Goal: Find specific page/section: Find specific page/section

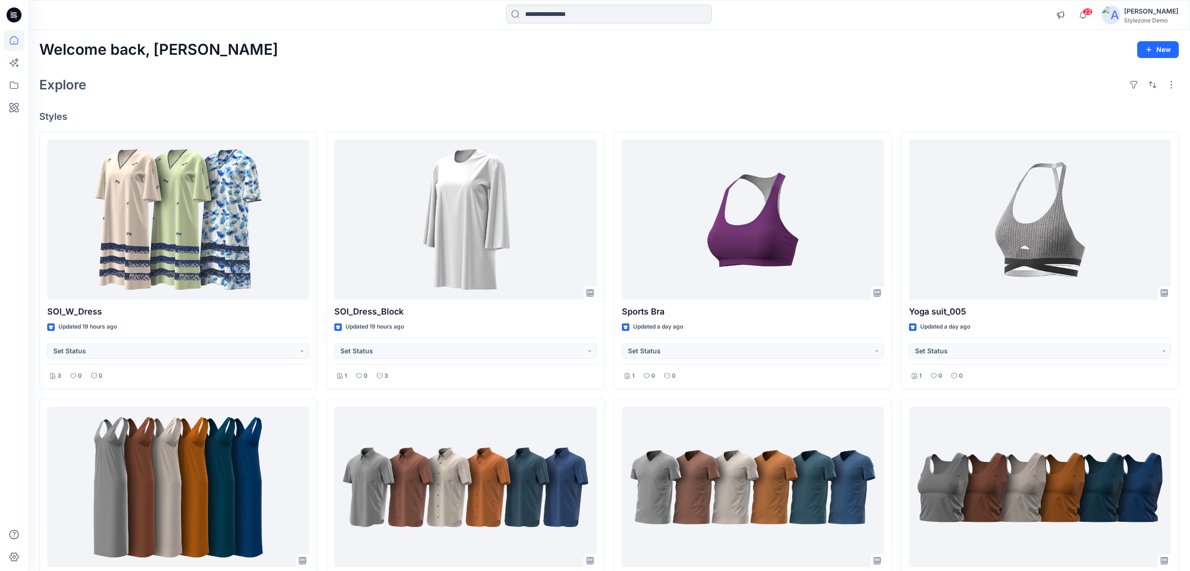
click at [540, 16] on input at bounding box center [609, 14] width 206 height 19
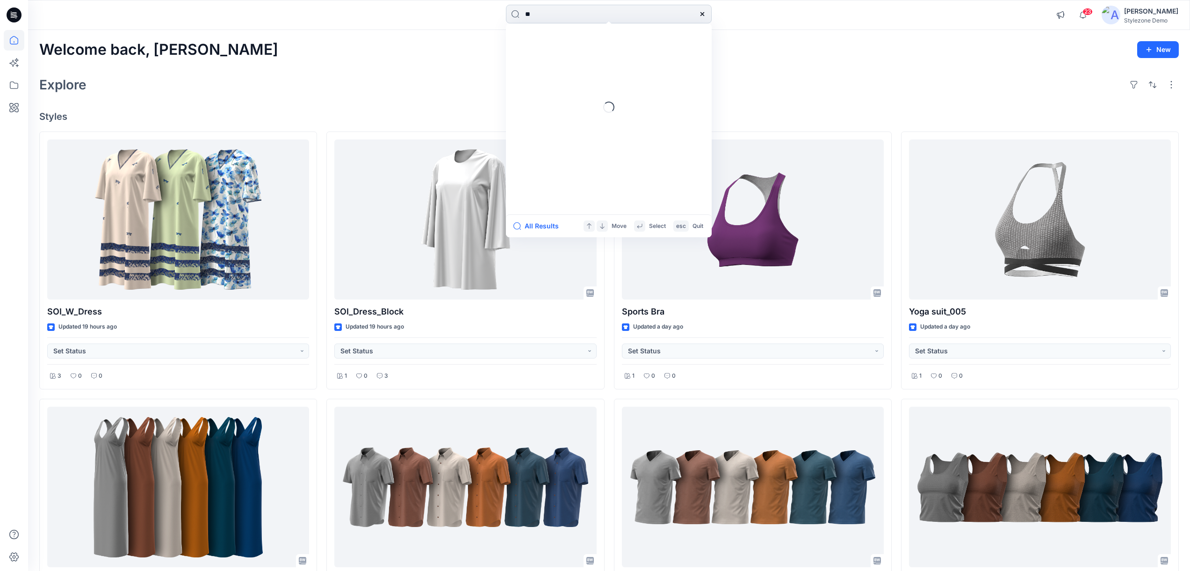
type input "***"
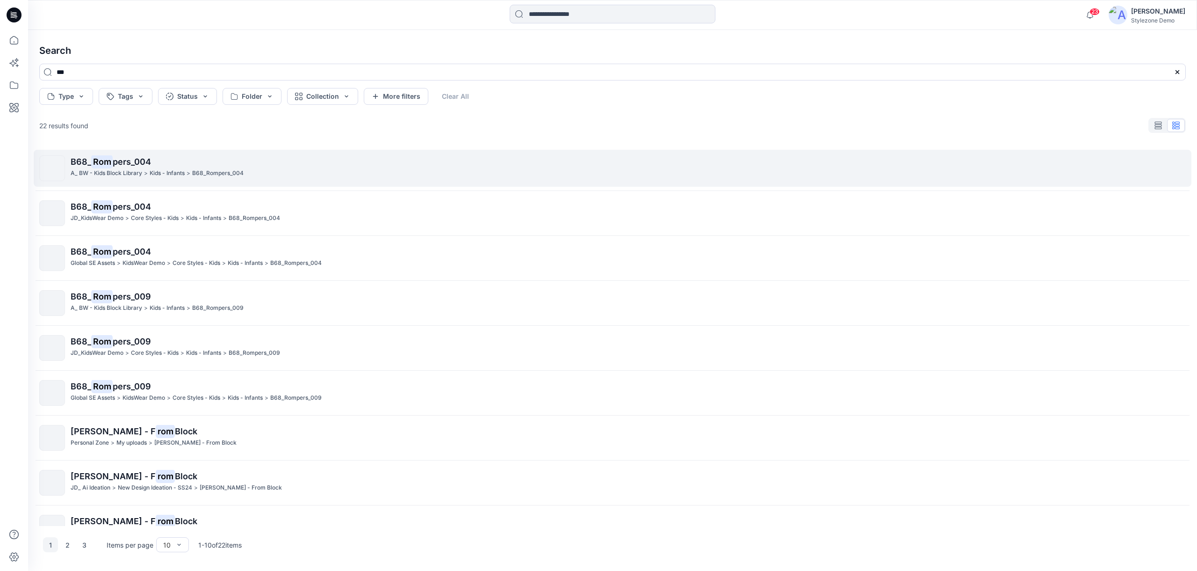
click at [255, 173] on div "A_ BW - Kids Block Library > Kids - Infants > B68_Rompers_004" at bounding box center [628, 173] width 1115 height 10
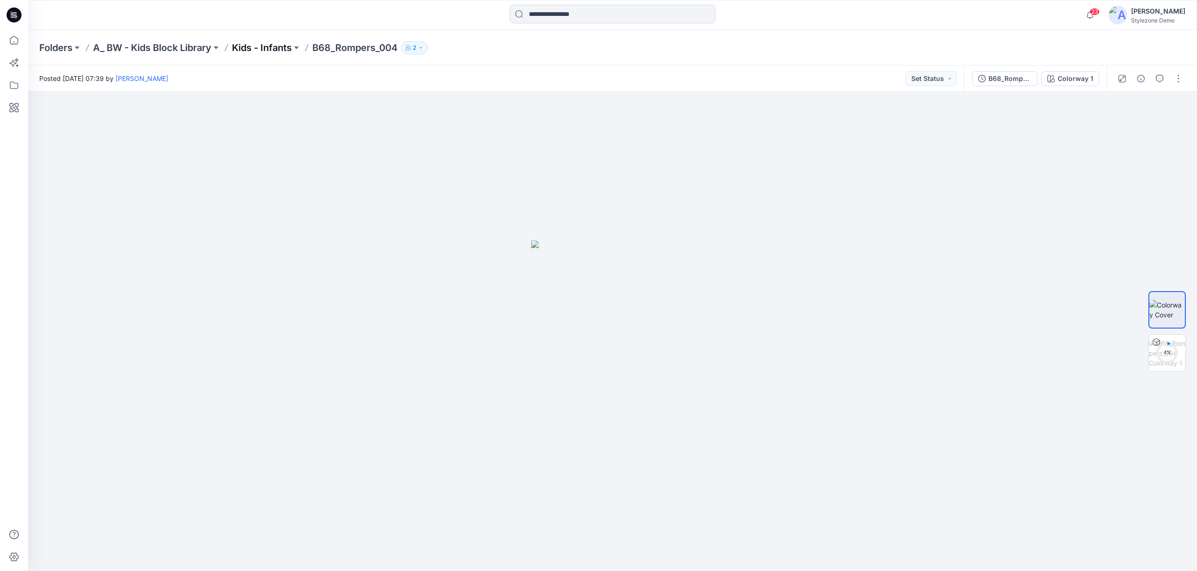
click at [264, 50] on p "Kids - Infants" at bounding box center [262, 47] width 60 height 13
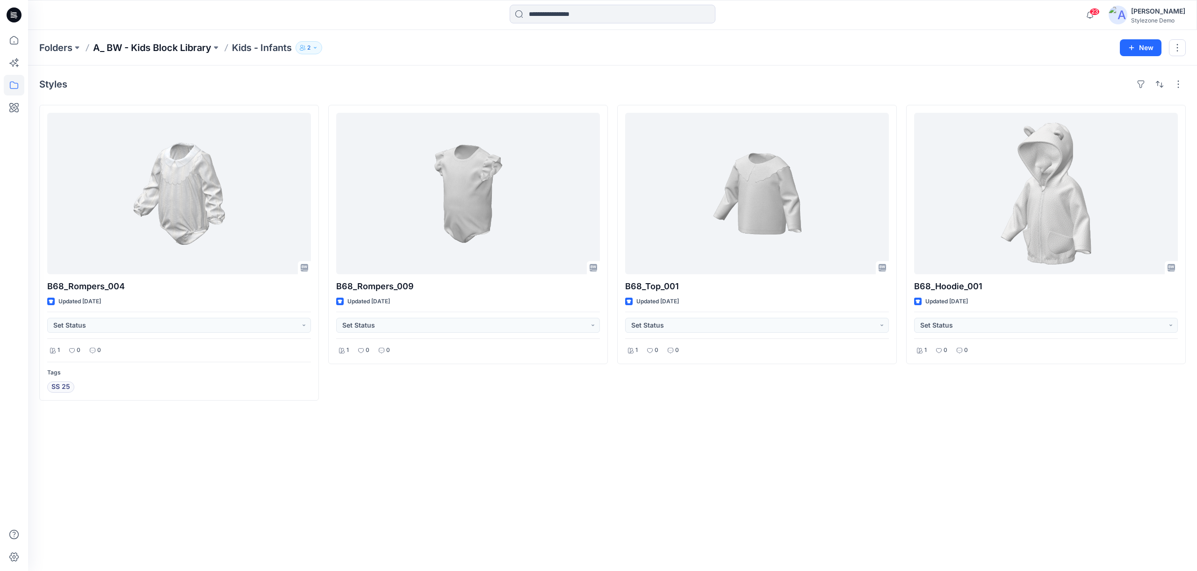
click at [191, 51] on p "A_ BW - Kids Block Library" at bounding box center [152, 47] width 118 height 13
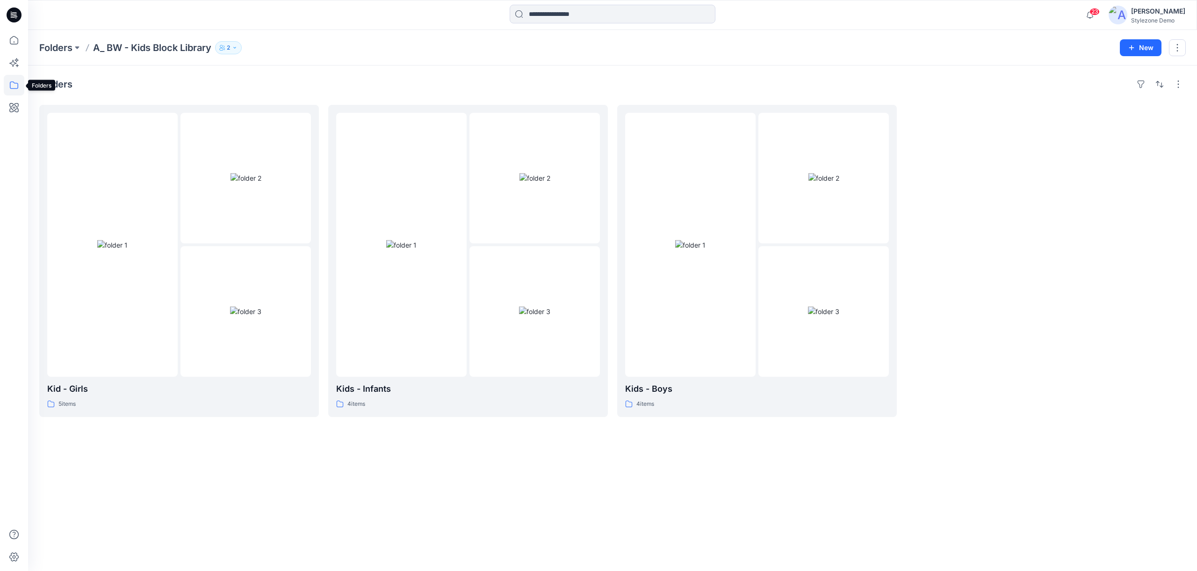
click at [21, 86] on icon at bounding box center [14, 85] width 21 height 21
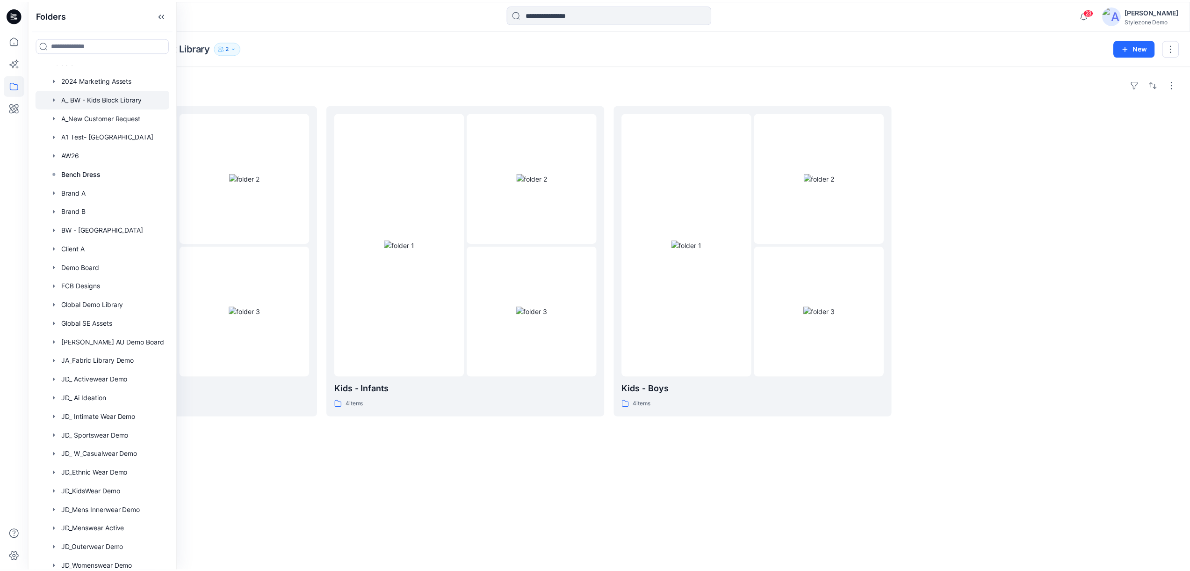
scroll to position [39, 0]
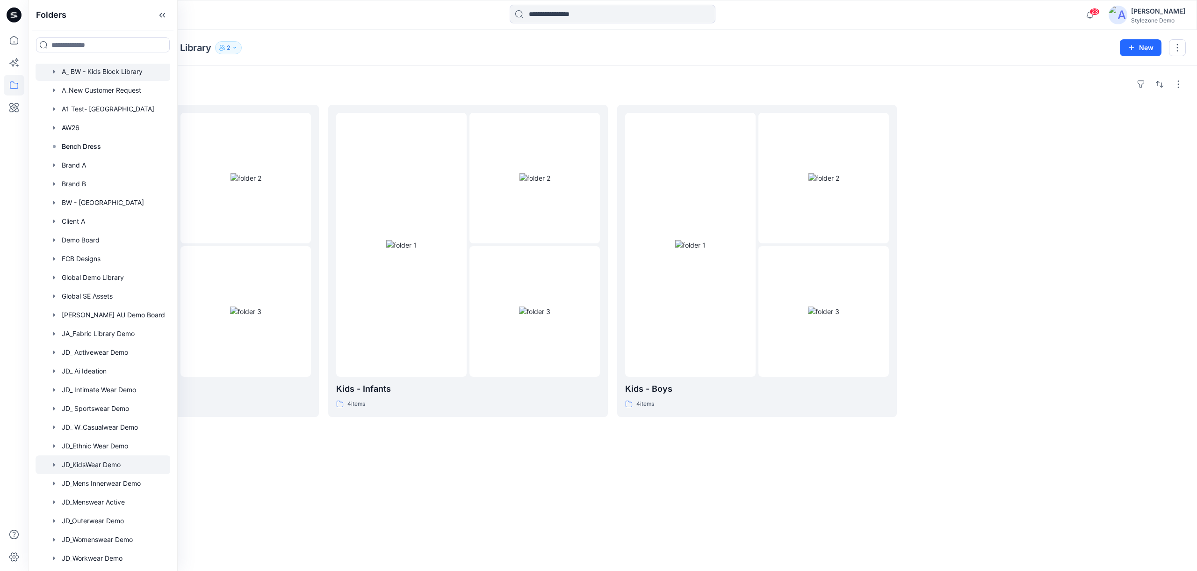
click at [110, 458] on div at bounding box center [103, 464] width 135 height 19
click at [350, 81] on div "Folders" at bounding box center [612, 84] width 1147 height 15
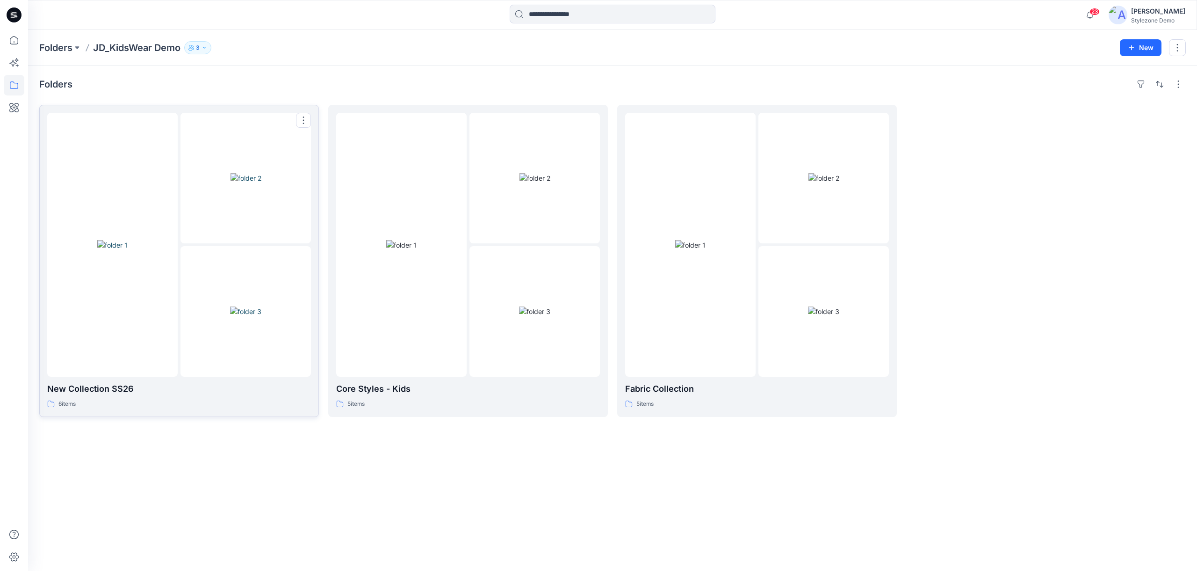
click at [268, 200] on div at bounding box center [246, 178] width 130 height 130
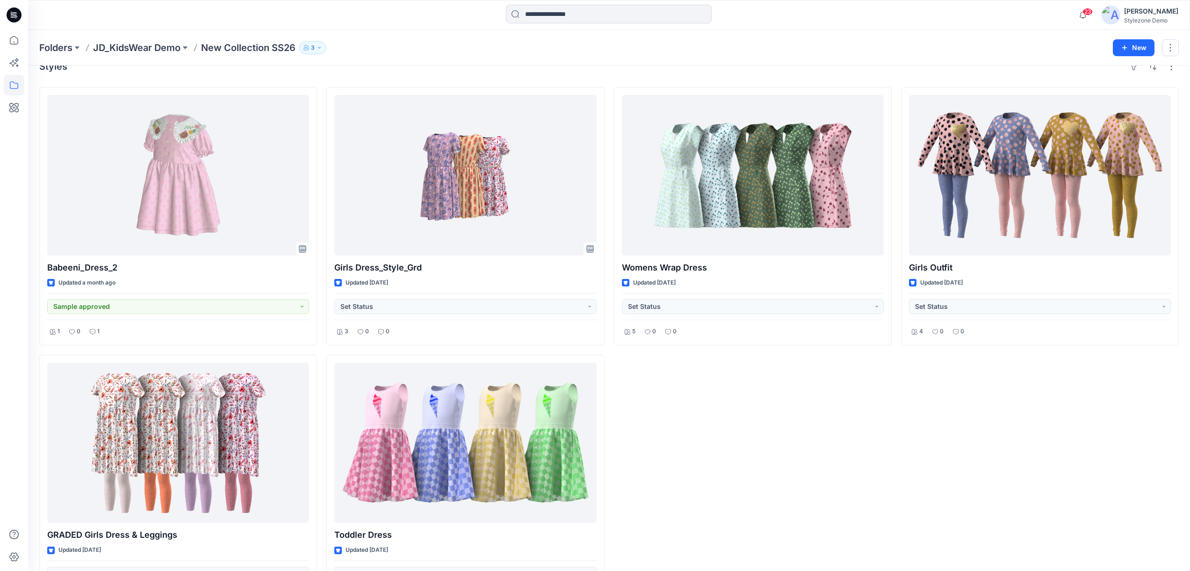
scroll to position [71, 0]
